Goal: Find specific page/section

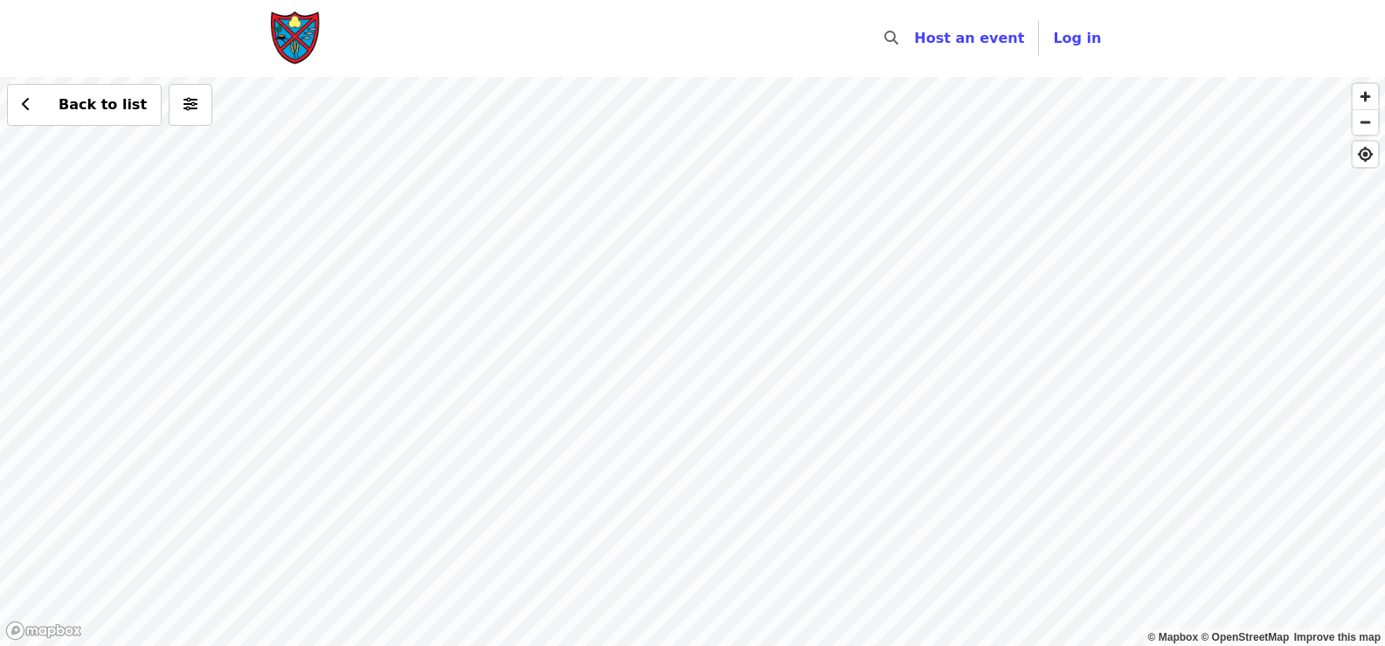
drag, startPoint x: 783, startPoint y: 192, endPoint x: 738, endPoint y: 500, distance: 310.7
click at [738, 514] on div "Back to list" at bounding box center [692, 361] width 1385 height 569
drag, startPoint x: 736, startPoint y: 366, endPoint x: 597, endPoint y: 680, distance: 343.4
click at [597, 645] on html "Skip to content ​ Host an event Host Log in © Mapbox © OpenStreetMap Improve th…" at bounding box center [692, 323] width 1385 height 646
click at [912, 220] on div "Back to list" at bounding box center [692, 361] width 1385 height 569
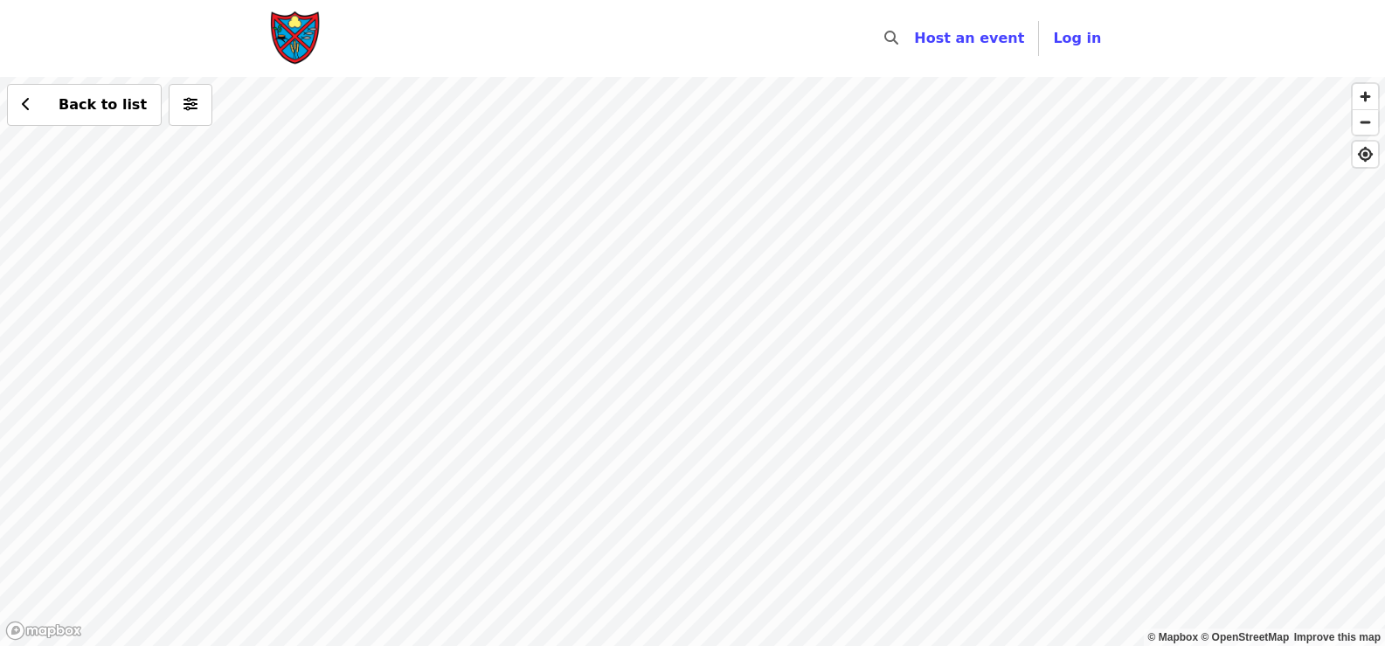
click at [897, 219] on div "Back to list" at bounding box center [692, 361] width 1385 height 569
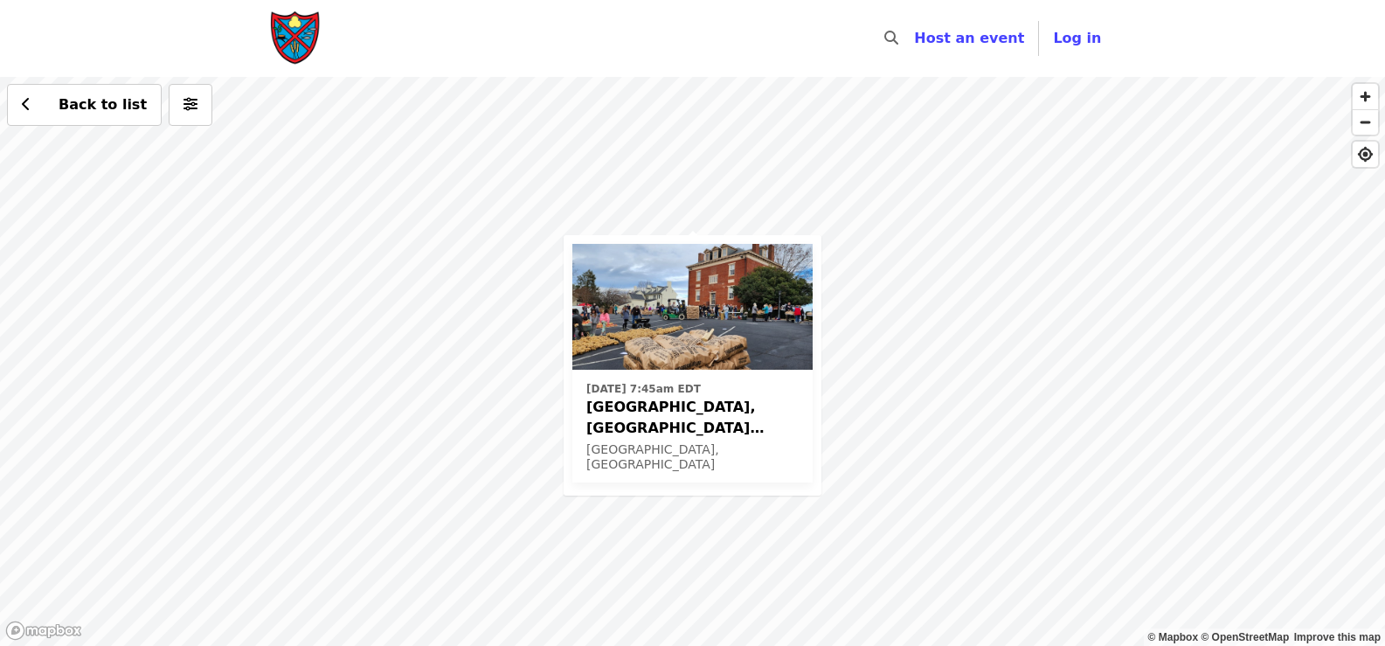
click at [267, 245] on div "[DATE] 7:45am [GEOGRAPHIC_DATA], [GEOGRAPHIC_DATA] Potato Drop! [GEOGRAPHIC_DAT…" at bounding box center [692, 361] width 1385 height 569
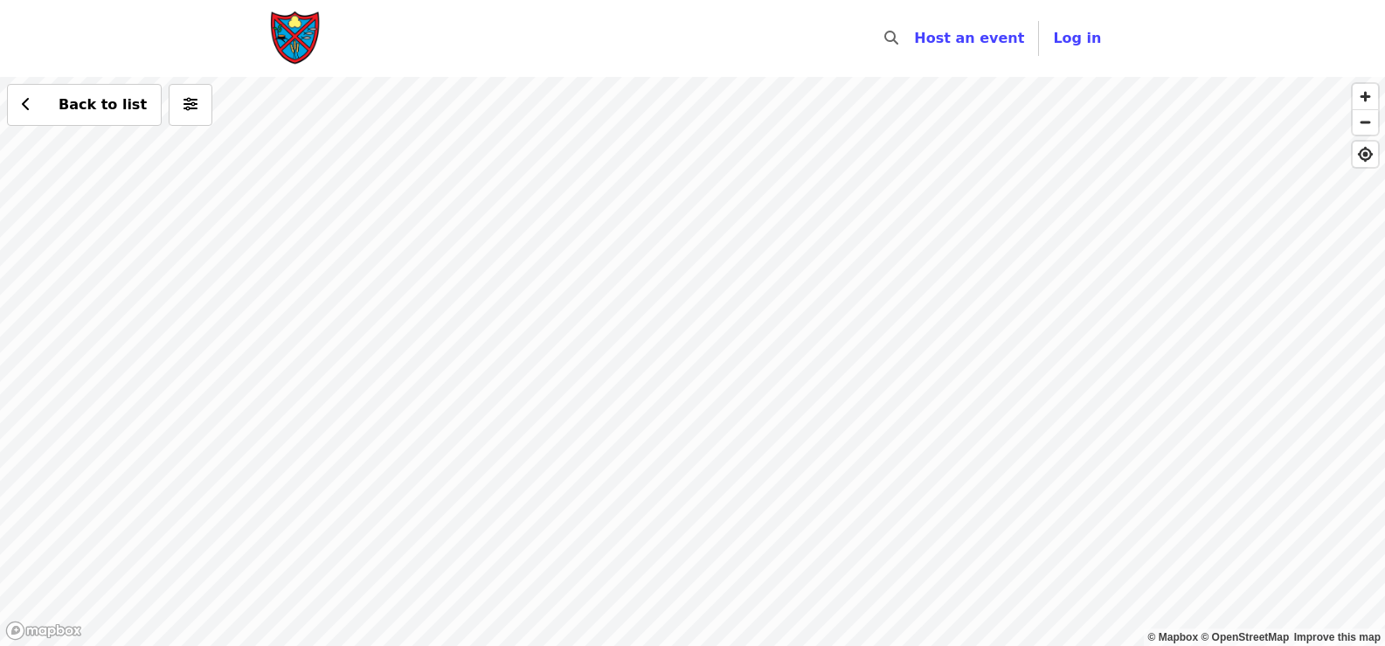
drag, startPoint x: 267, startPoint y: 200, endPoint x: 907, endPoint y: 507, distance: 709.2
click at [907, 507] on div "Back to list" at bounding box center [692, 361] width 1385 height 569
click at [394, 294] on div "Back to list" at bounding box center [692, 361] width 1385 height 569
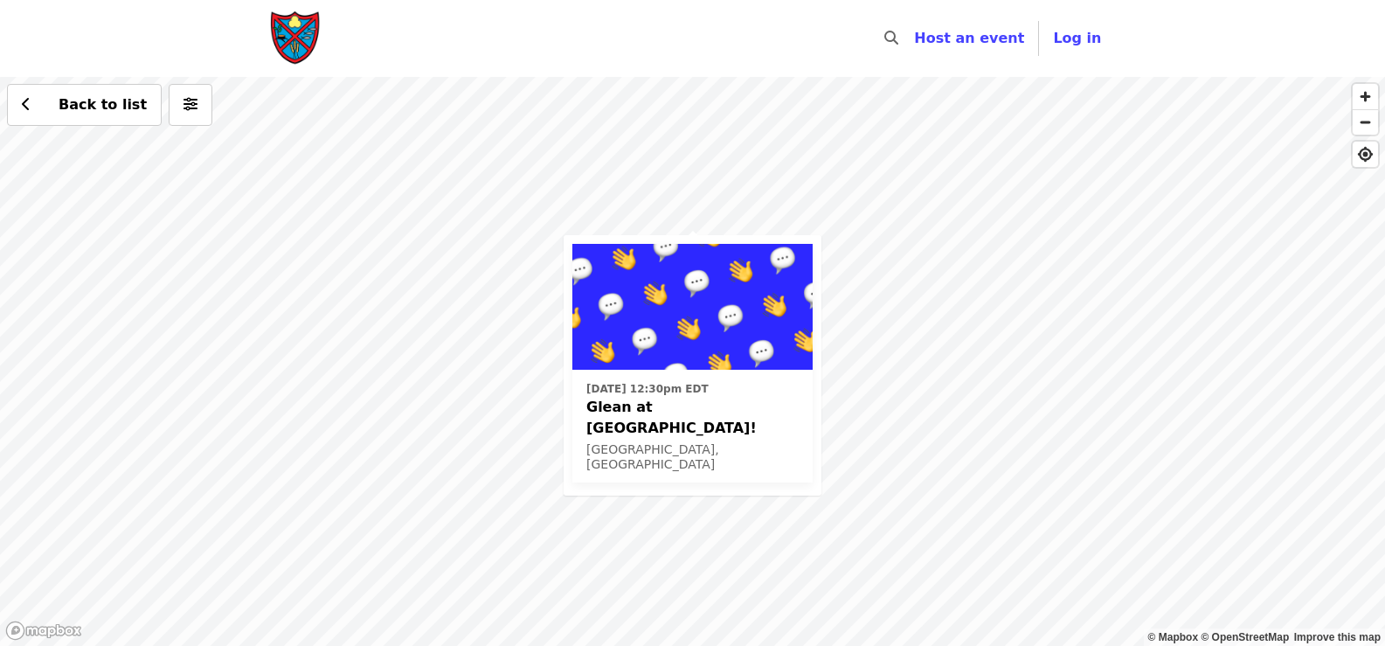
click at [769, 406] on span "Glean at [GEOGRAPHIC_DATA]!" at bounding box center [692, 418] width 212 height 42
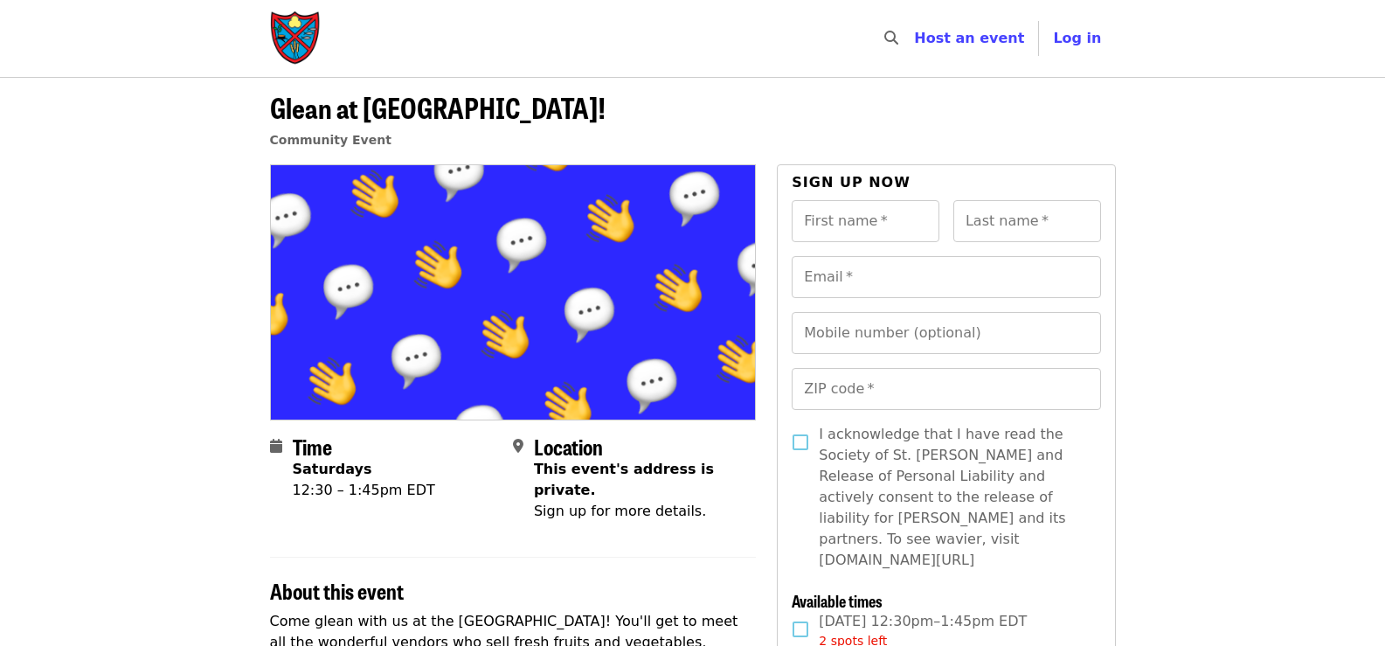
click at [308, 40] on img "Main navigation" at bounding box center [296, 38] width 52 height 56
